Goal: Information Seeking & Learning: Learn about a topic

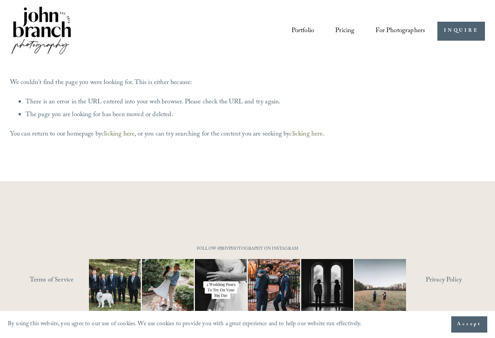
click at [396, 30] on span "For Photographers" at bounding box center [401, 31] width 50 height 13
click at [0, 0] on span "Presets" at bounding box center [0, 0] width 0 height 0
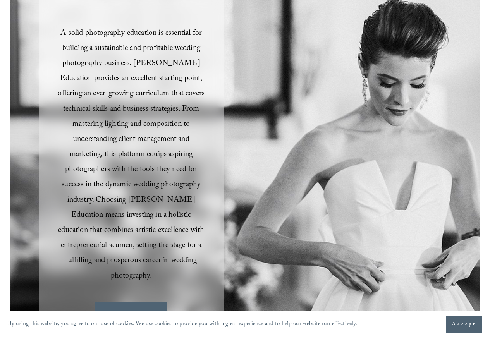
scroll to position [232, 0]
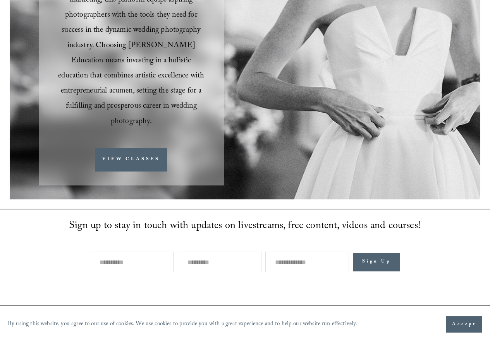
click at [121, 184] on div "A solid photography education is essential for building a sustainable and profi…" at bounding box center [245, 14] width 470 height 369
click at [110, 148] on link "VIEW CLASSES" at bounding box center [131, 160] width 72 height 24
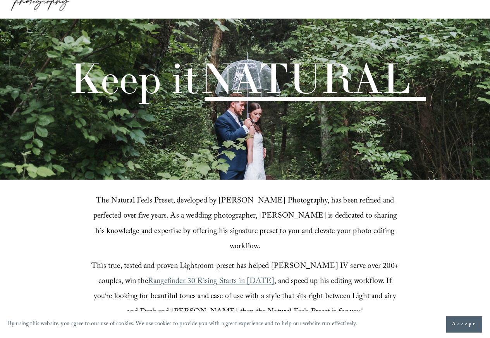
scroll to position [186, 0]
